Goal: Task Accomplishment & Management: Use online tool/utility

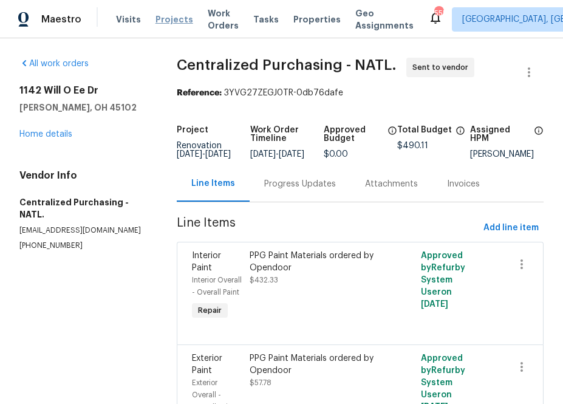
scroll to position [112, 0]
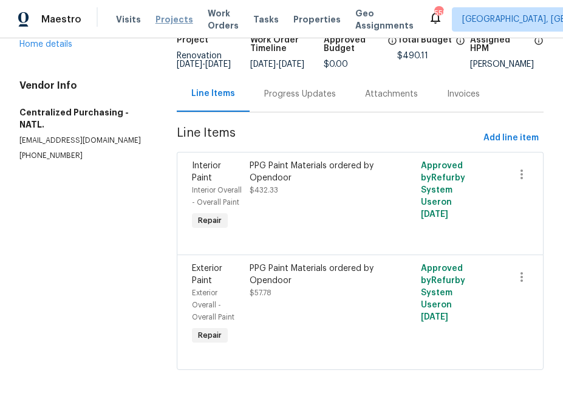
click at [159, 24] on span "Projects" at bounding box center [175, 19] width 38 height 12
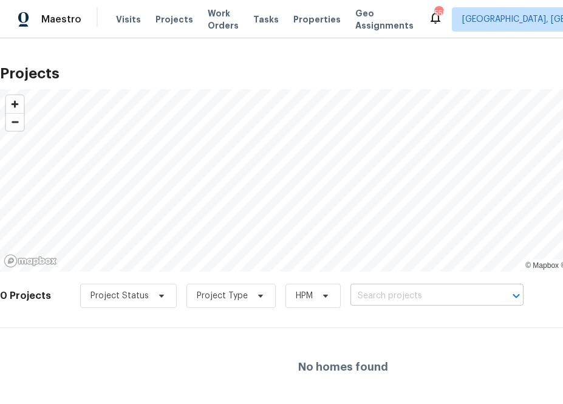
click at [371, 294] on input "text" at bounding box center [420, 296] width 139 height 19
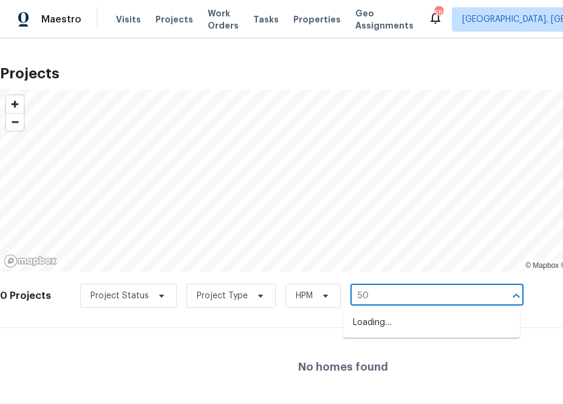
type input "501"
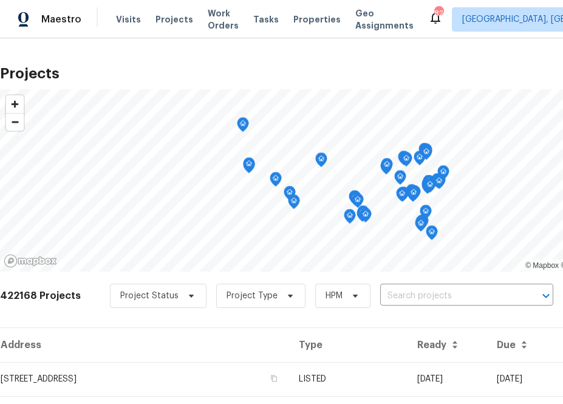
click at [447, 283] on div "422168 Projects Project Status Project Type HPM ​" at bounding box center [343, 303] width 687 height 49
click at [447, 291] on input "text" at bounding box center [449, 296] width 139 height 19
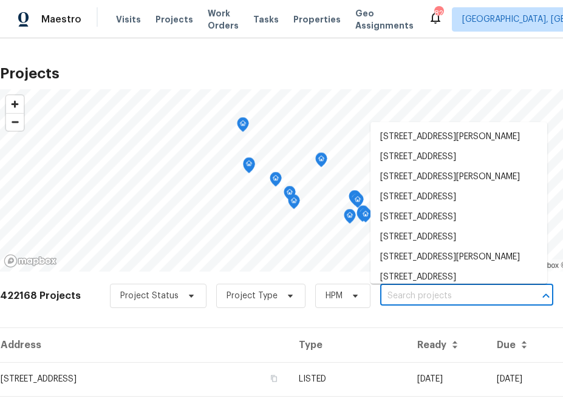
type input "6"
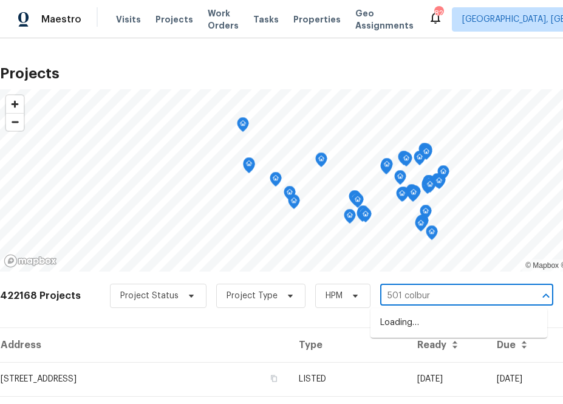
type input "501 [PERSON_NAME]"
click at [440, 334] on ul "[STREET_ADDRESS][PERSON_NAME]" at bounding box center [459, 323] width 177 height 30
click at [437, 318] on li "[STREET_ADDRESS][PERSON_NAME]" at bounding box center [459, 323] width 177 height 20
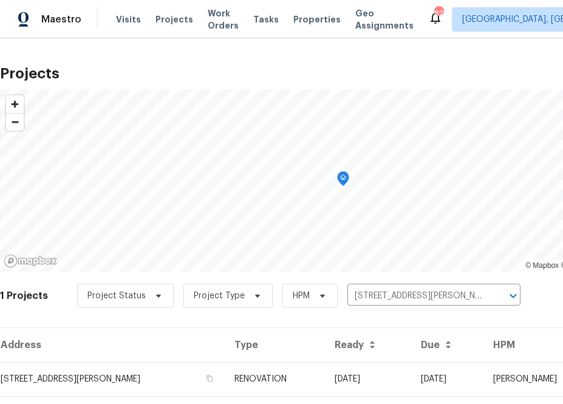
scroll to position [31, 0]
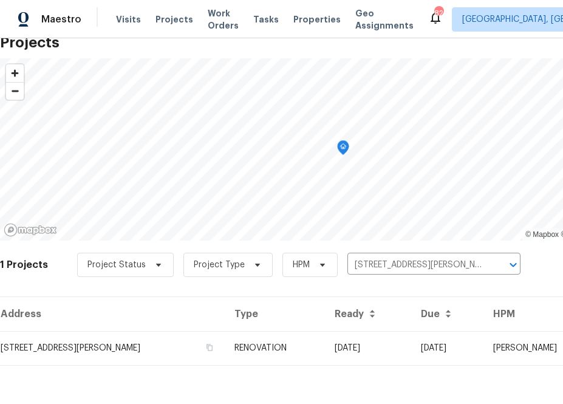
click at [101, 374] on div "Address Type Ready Due HPM Projects [STREET_ADDRESS][PERSON_NAME] RENOVATION [D…" at bounding box center [343, 341] width 687 height 89
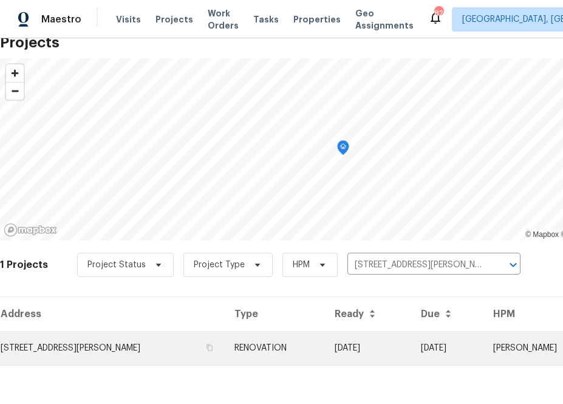
click at [103, 347] on td "[STREET_ADDRESS][PERSON_NAME]" at bounding box center [112, 348] width 225 height 34
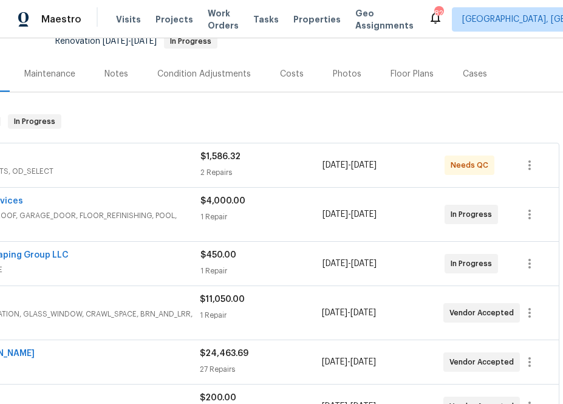
scroll to position [129, 0]
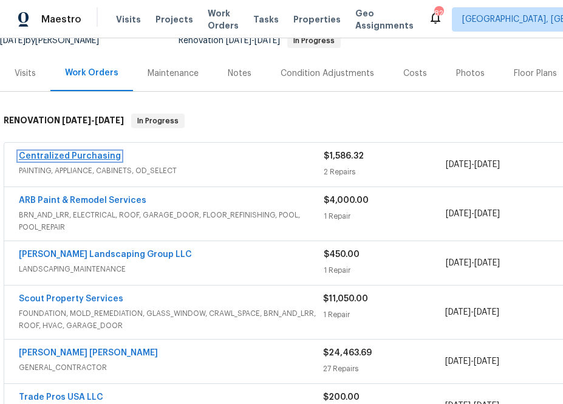
click at [98, 158] on link "Centralized Purchasing" at bounding box center [70, 156] width 102 height 9
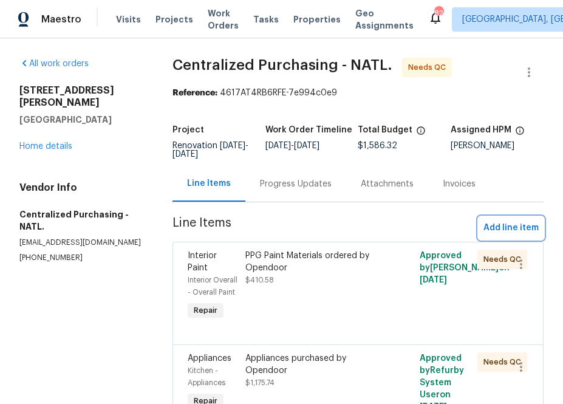
click at [523, 221] on span "Add line item" at bounding box center [511, 228] width 55 height 15
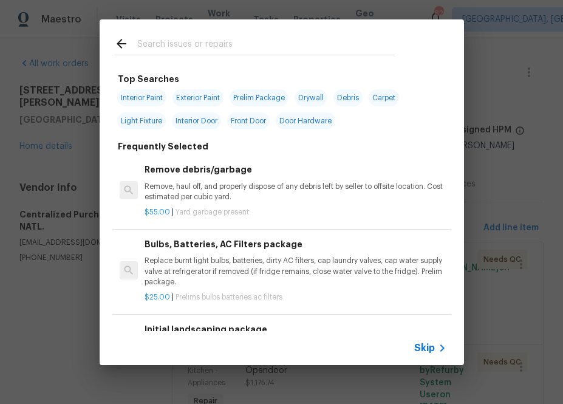
click at [425, 349] on span "Skip" at bounding box center [425, 348] width 21 height 12
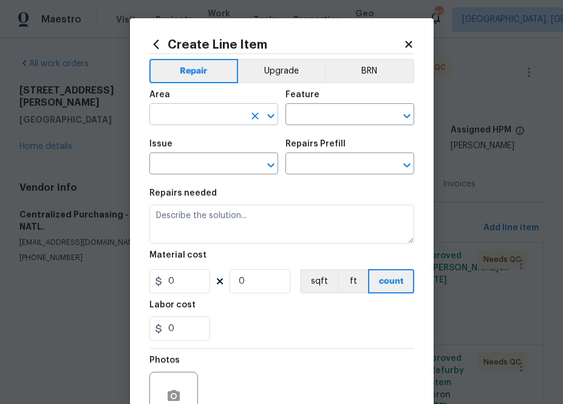
click at [213, 112] on input "text" at bounding box center [197, 115] width 95 height 19
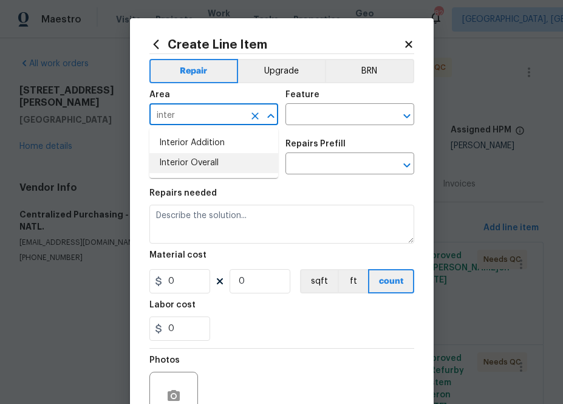
click at [187, 155] on li "Interior Overall" at bounding box center [214, 163] width 129 height 20
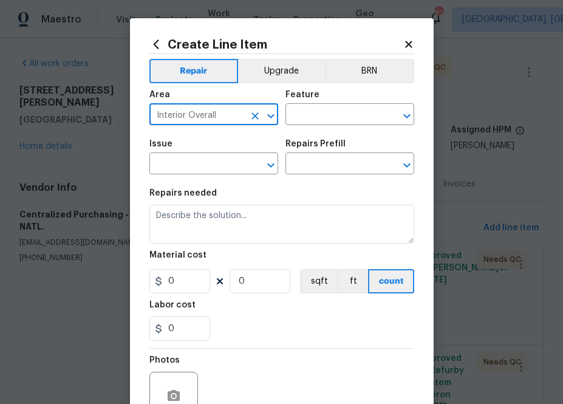
type input "Interior Overall"
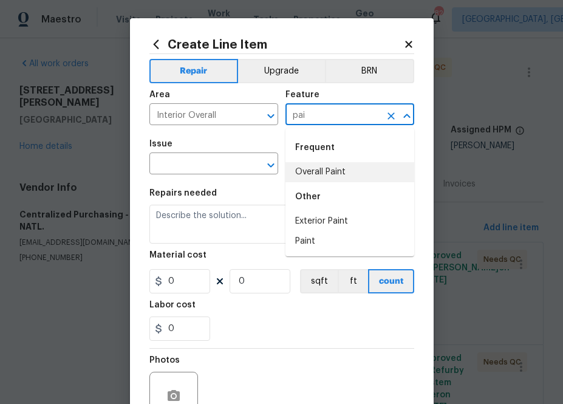
click at [325, 175] on li "Overall Paint" at bounding box center [350, 172] width 129 height 20
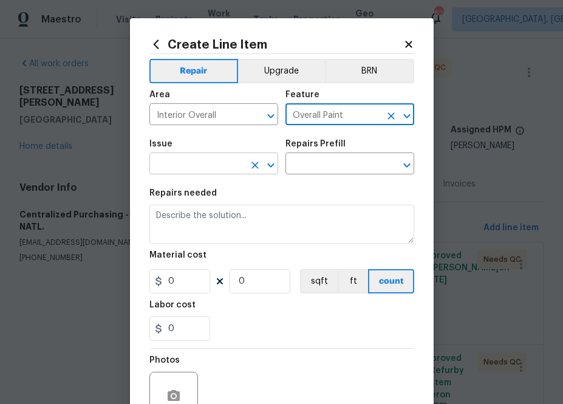
type input "Overall Paint"
click at [213, 163] on input "text" at bounding box center [197, 165] width 95 height 19
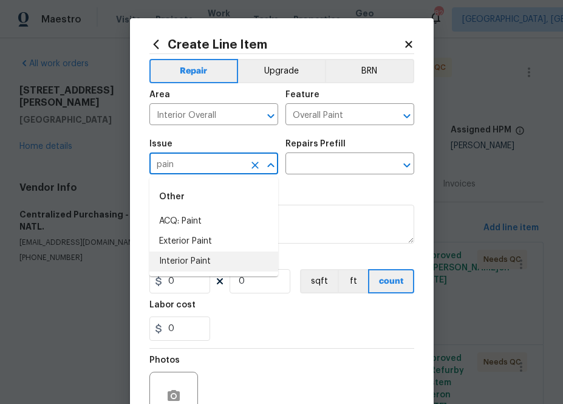
click at [214, 257] on li "Interior Paint" at bounding box center [214, 262] width 129 height 20
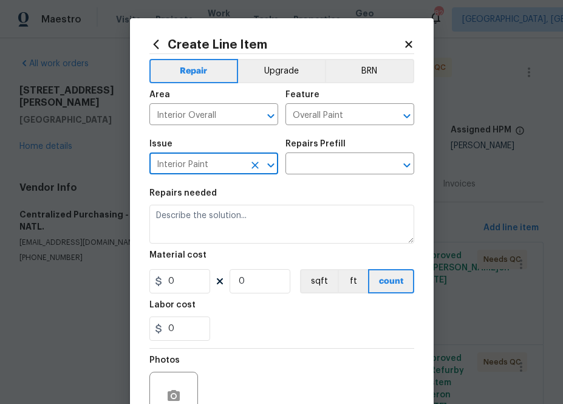
type input "Interior Paint"
click at [329, 177] on div "Issue Interior Paint ​ Repairs Prefill ​" at bounding box center [282, 156] width 265 height 49
click at [324, 163] on input "text" at bounding box center [333, 165] width 95 height 19
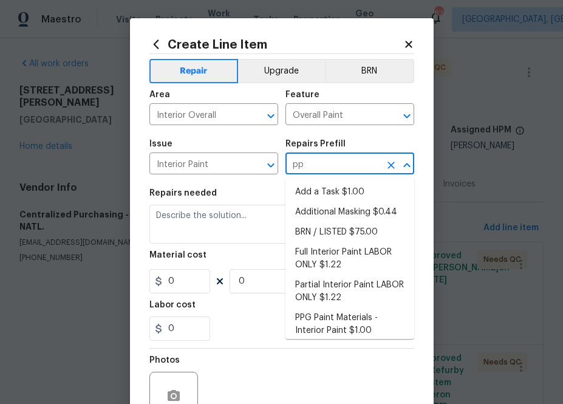
type input "ppg"
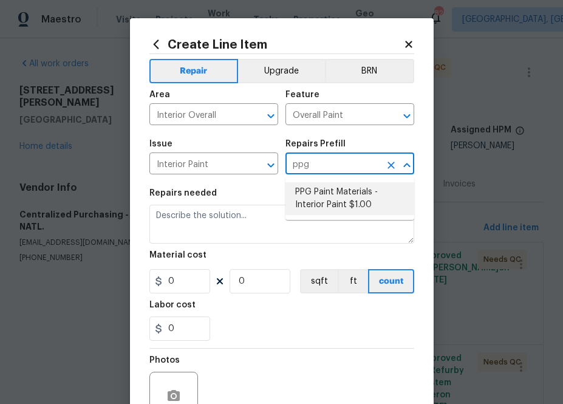
click at [327, 190] on li "PPG Paint Materials - Interior Paint $1.00" at bounding box center [350, 198] width 129 height 33
type input "PPG Paint Materials - Interior Paint $1.00"
type textarea "PPG Paint Materials ordered by Opendoor"
type input "1"
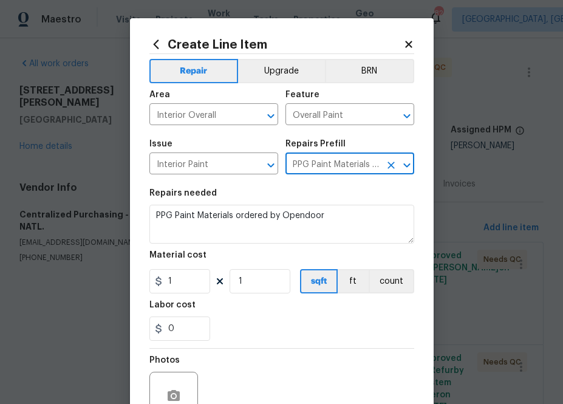
type input "PPG Paint Materials - Interior Paint $1.00"
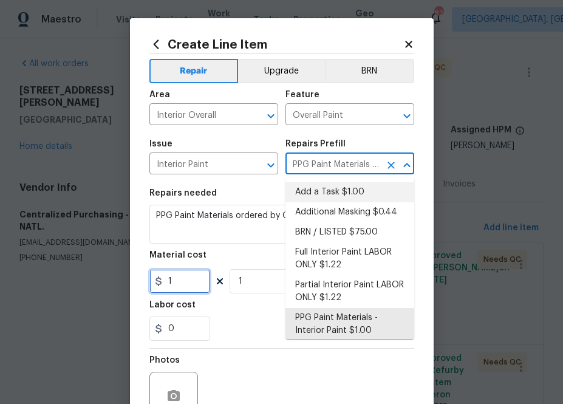
click at [180, 292] on input "1" at bounding box center [180, 281] width 61 height 24
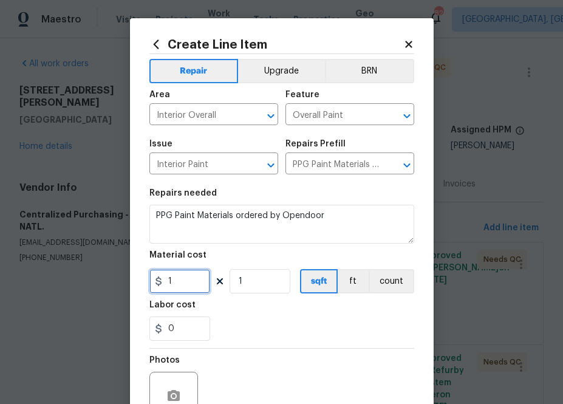
click at [180, 292] on input "1" at bounding box center [180, 281] width 61 height 24
paste input "497.74"
type input "497.74"
click at [297, 320] on div "0" at bounding box center [282, 329] width 265 height 24
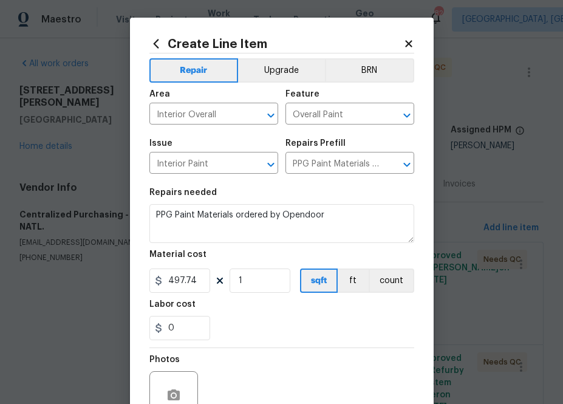
scroll to position [120, 0]
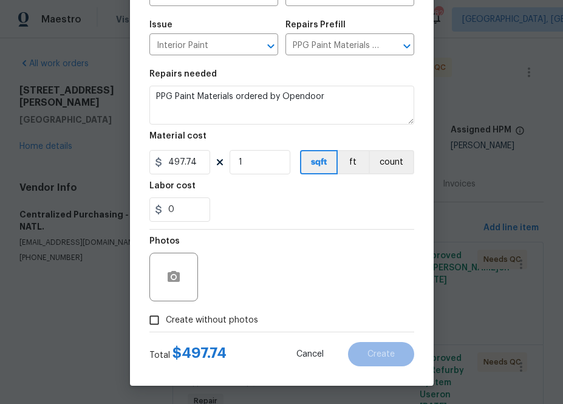
click at [194, 329] on label "Create without photos" at bounding box center [200, 320] width 115 height 23
click at [166, 329] on input "Create without photos" at bounding box center [154, 320] width 23 height 23
checkbox input "true"
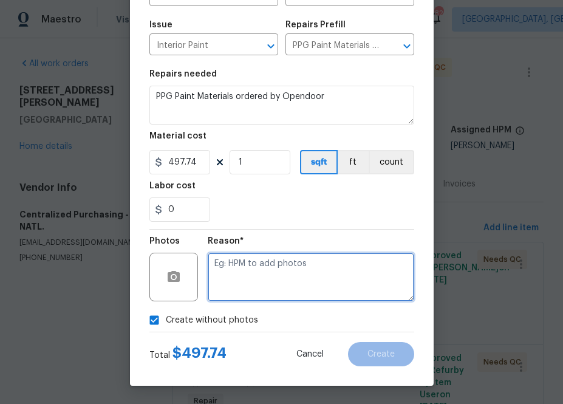
click at [239, 291] on textarea at bounding box center [311, 277] width 207 height 49
type textarea "n.a"
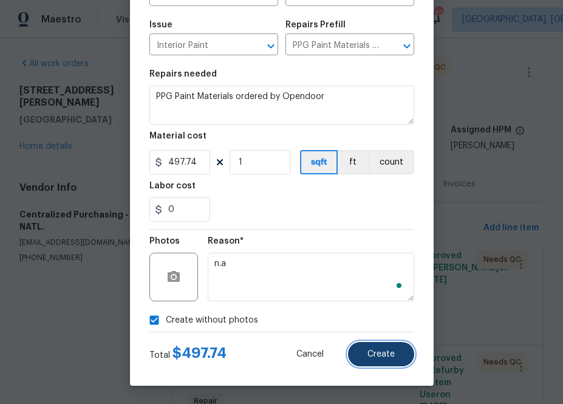
click at [360, 345] on button "Create" at bounding box center [381, 354] width 66 height 24
